Goal: Use online tool/utility: Use online tool/utility

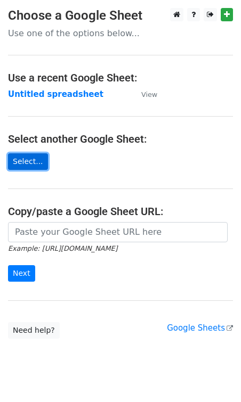
click at [32, 159] on link "Select..." at bounding box center [28, 161] width 40 height 17
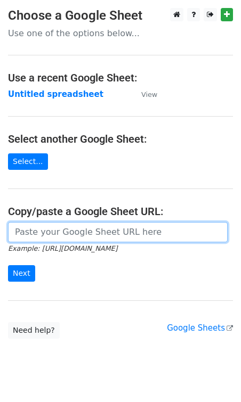
click at [80, 232] on input "url" at bounding box center [118, 232] width 220 height 20
paste input "[URL][DOMAIN_NAME]"
type input "[URL][DOMAIN_NAME]"
click at [8, 265] on input "Next" at bounding box center [21, 273] width 27 height 17
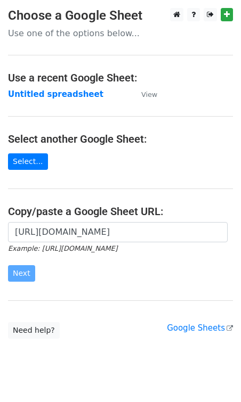
scroll to position [0, 0]
click at [40, 162] on link "Select..." at bounding box center [28, 161] width 40 height 17
